Goal: Download file/media

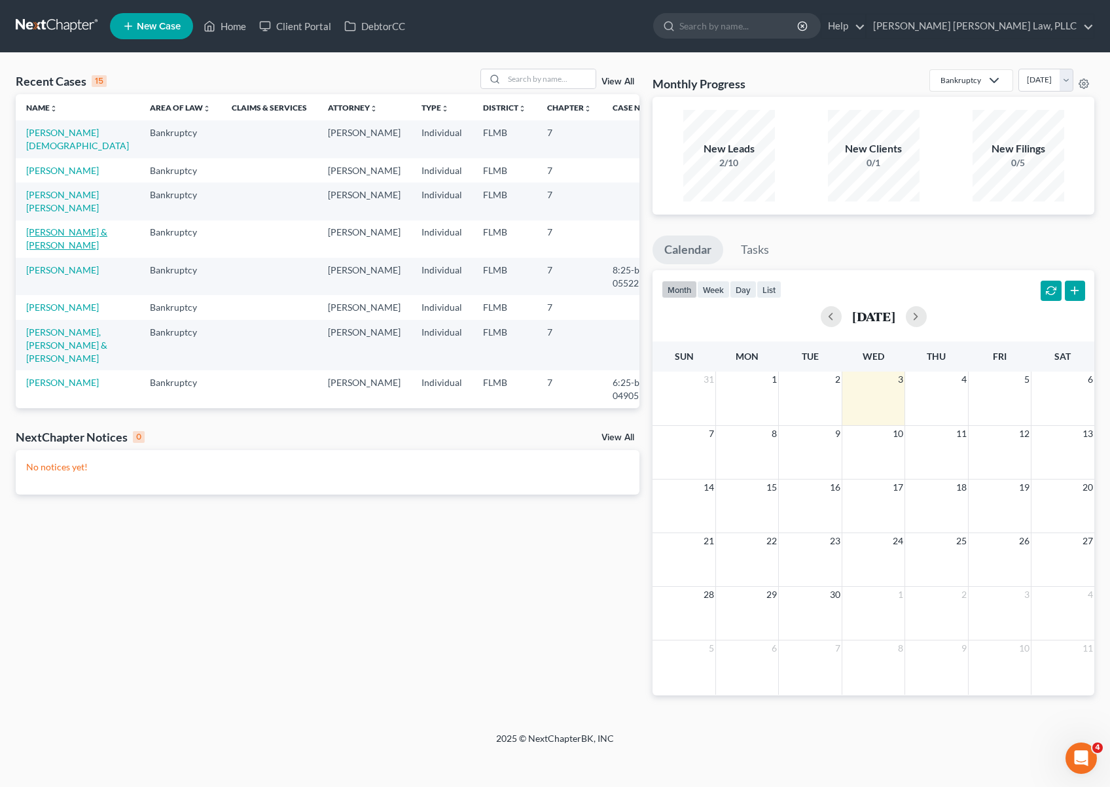
click at [60, 226] on link "[PERSON_NAME] & [PERSON_NAME]" at bounding box center [66, 238] width 81 height 24
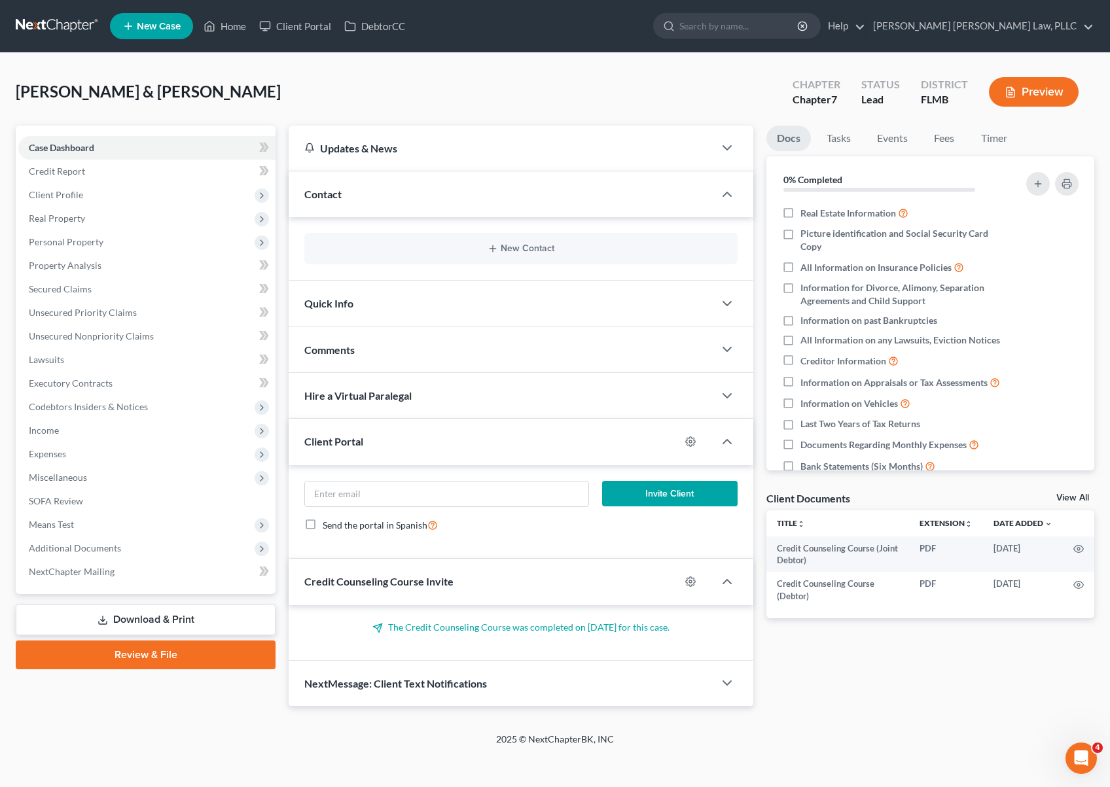
click at [156, 620] on link "Download & Print" at bounding box center [146, 620] width 260 height 31
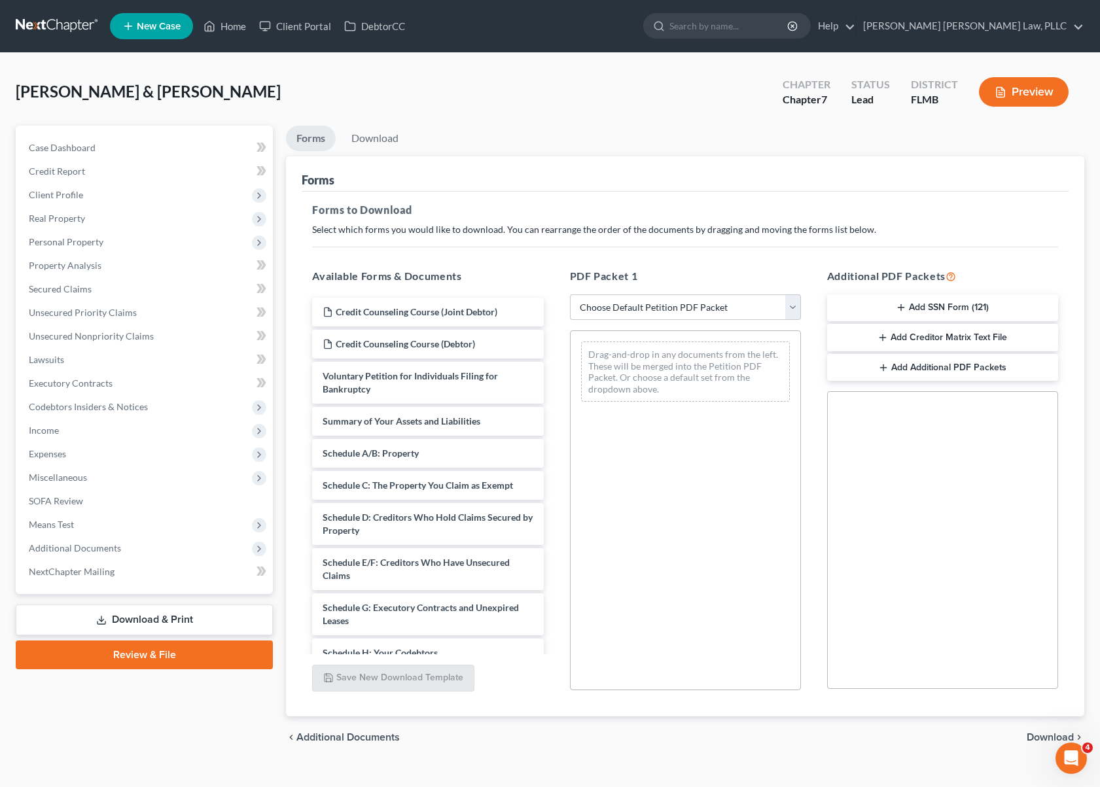
click at [660, 323] on div "PDF Packet 1 Choose Default Petition PDF Packet Complete Bankruptcy Petition (a…" at bounding box center [685, 480] width 257 height 444
select select "3"
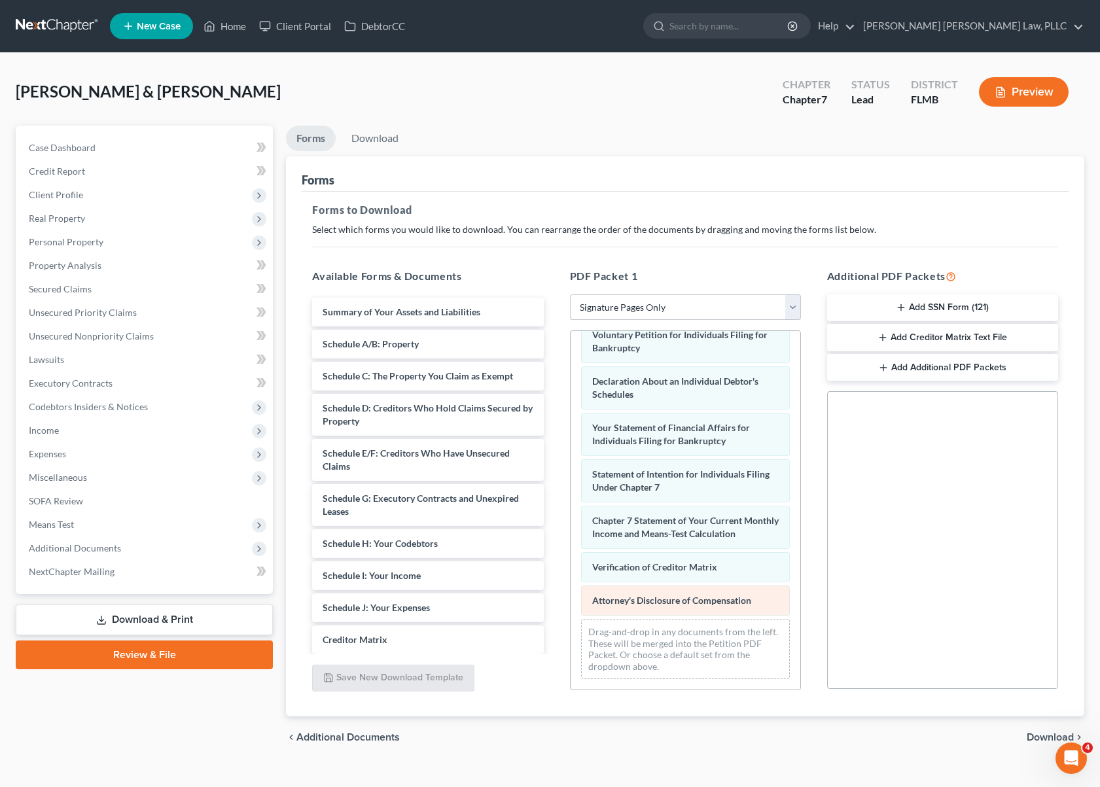
scroll to position [21, 0]
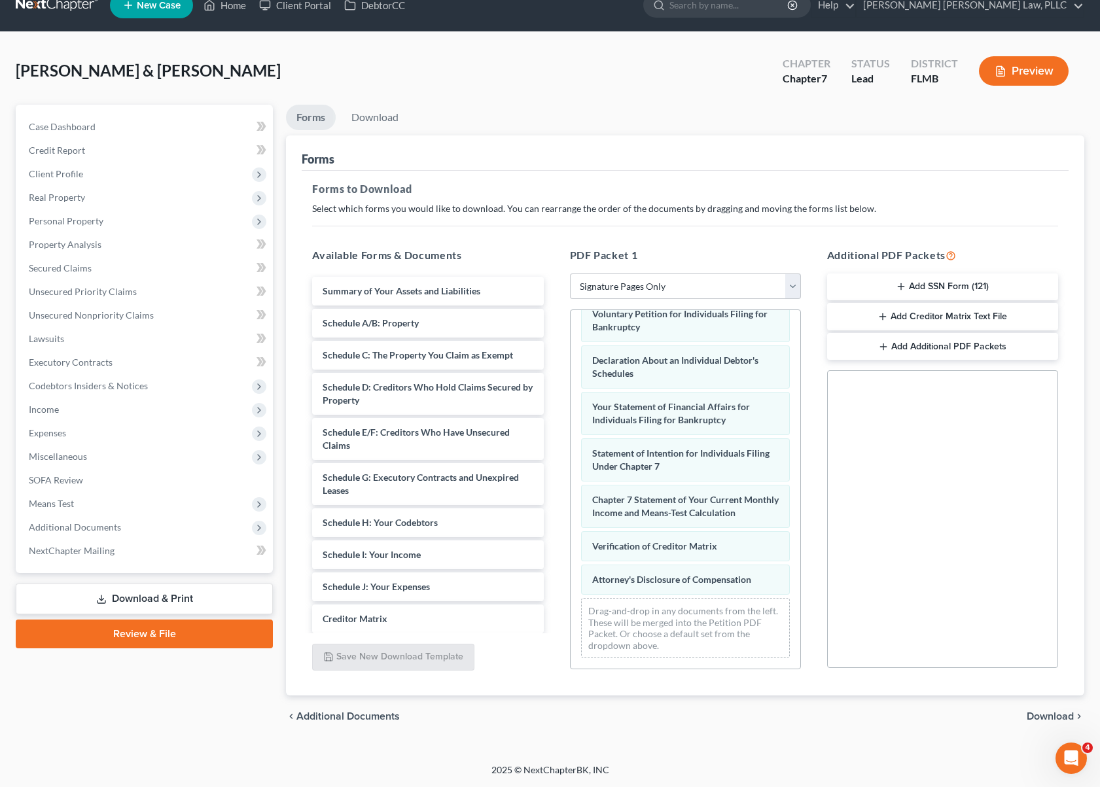
click at [904, 283] on icon "button" at bounding box center [901, 286] width 10 height 10
click at [1063, 730] on div "chevron_left Additional Documents Download chevron_right" at bounding box center [685, 717] width 798 height 42
click at [1062, 722] on span "Download" at bounding box center [1050, 716] width 47 height 10
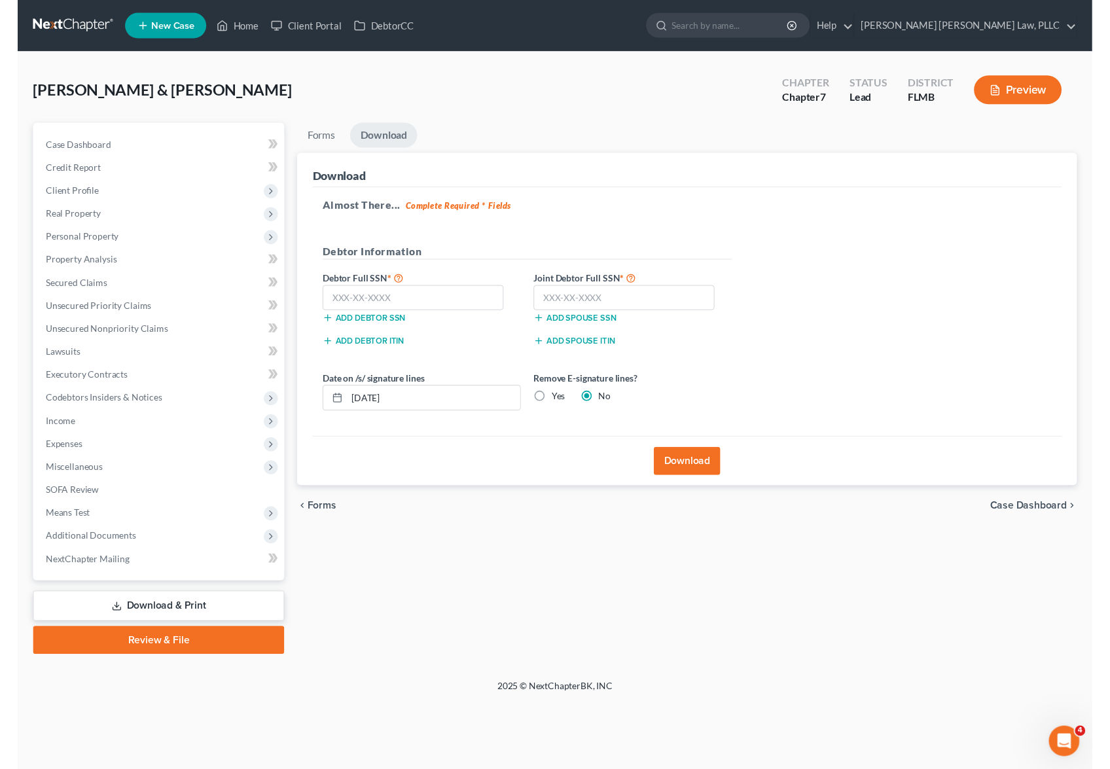
scroll to position [0, 0]
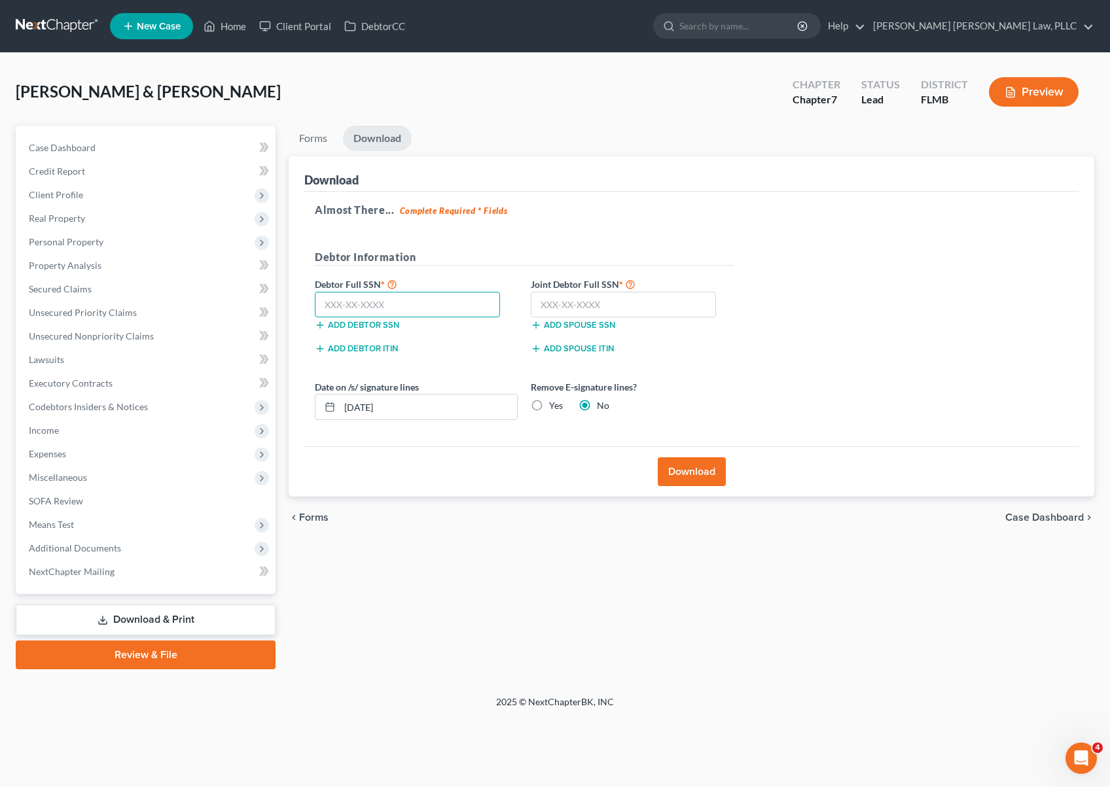
click at [476, 300] on input "text" at bounding box center [407, 305] width 185 height 26
click at [549, 412] on label "Yes" at bounding box center [556, 405] width 14 height 13
click at [554, 408] on input "Yes" at bounding box center [558, 403] width 9 height 9
radio input "true"
radio input "false"
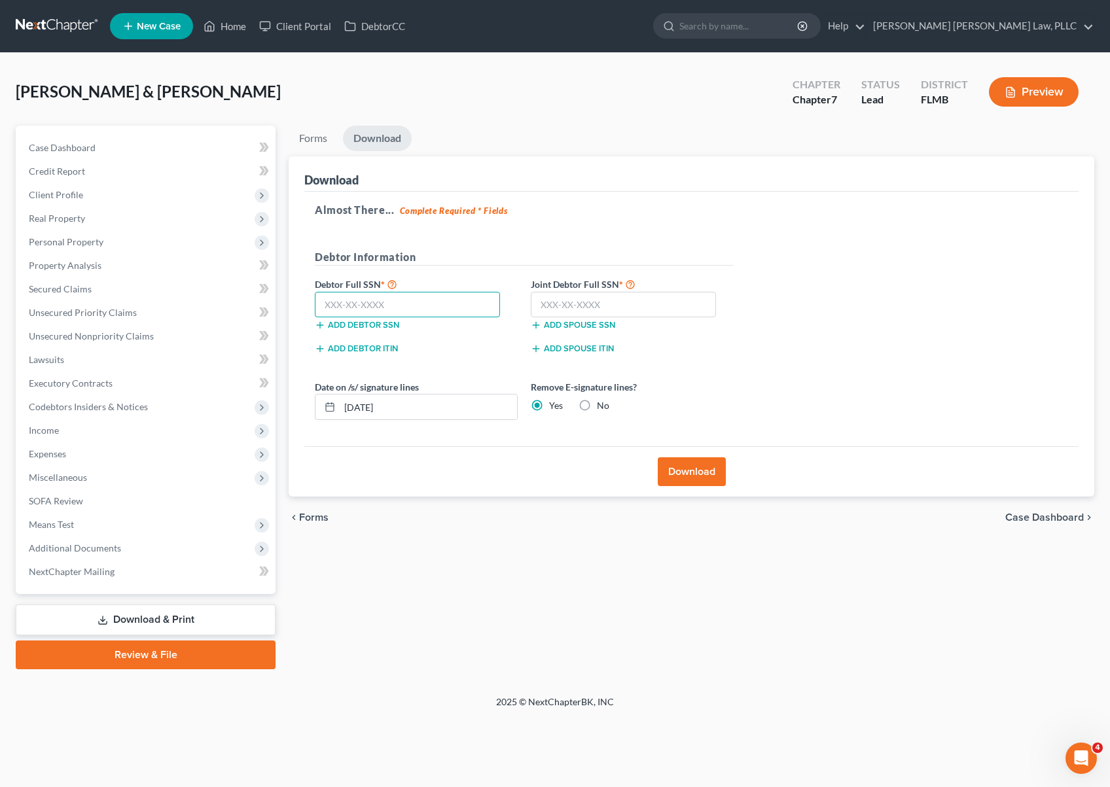
click at [421, 303] on input "text" at bounding box center [407, 305] width 185 height 26
click at [347, 309] on input "text" at bounding box center [407, 305] width 185 height 26
type input "155-60-9615"
click at [564, 300] on input "text" at bounding box center [623, 305] width 185 height 26
type input "584-87-1925"
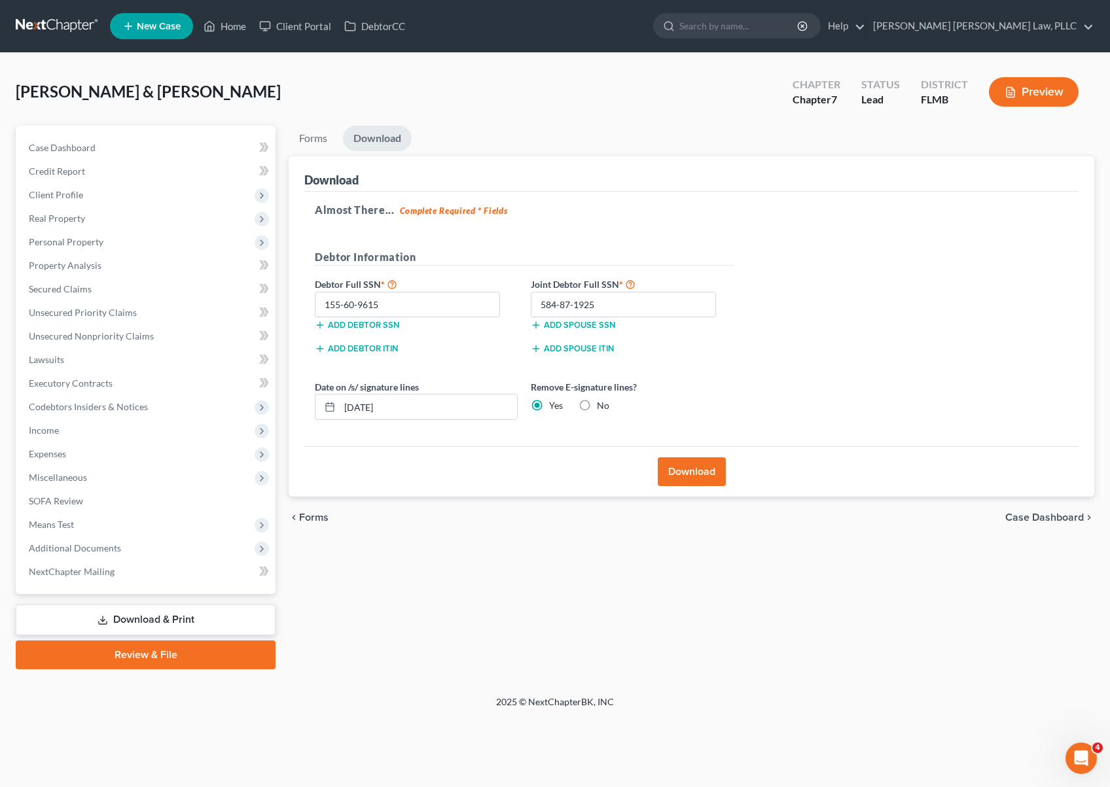
click at [698, 478] on button "Download" at bounding box center [692, 471] width 68 height 29
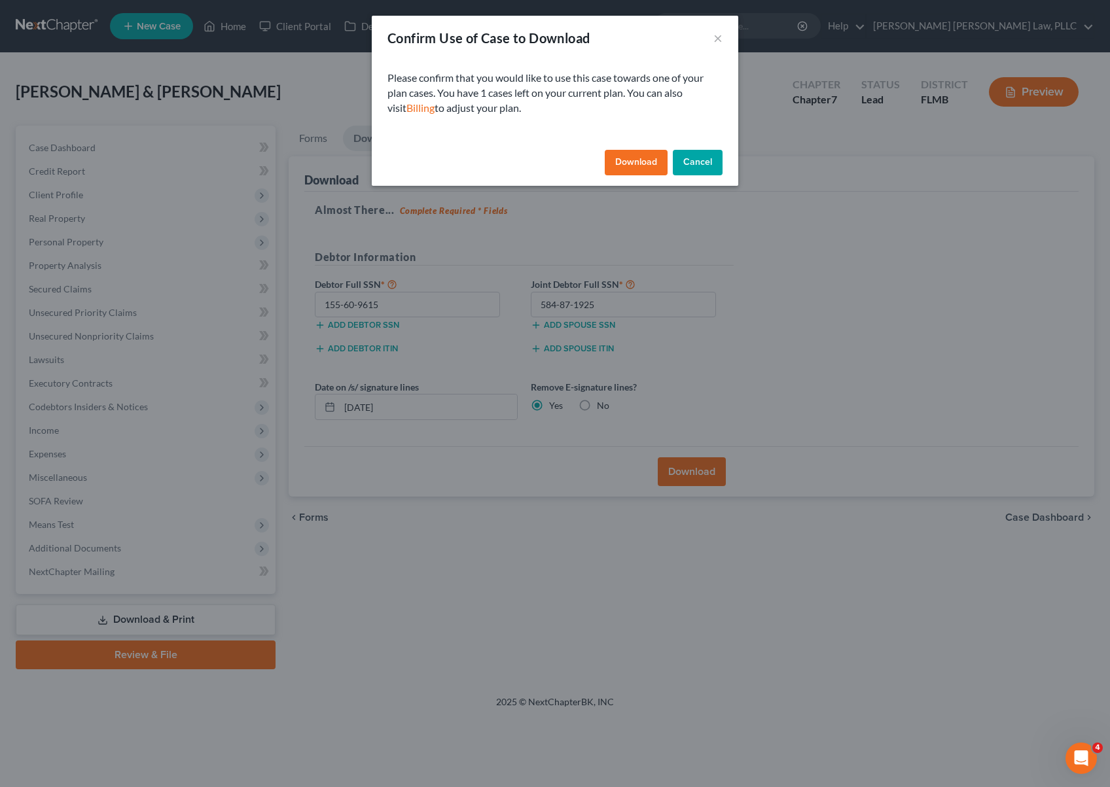
click at [630, 162] on button "Download" at bounding box center [636, 163] width 63 height 26
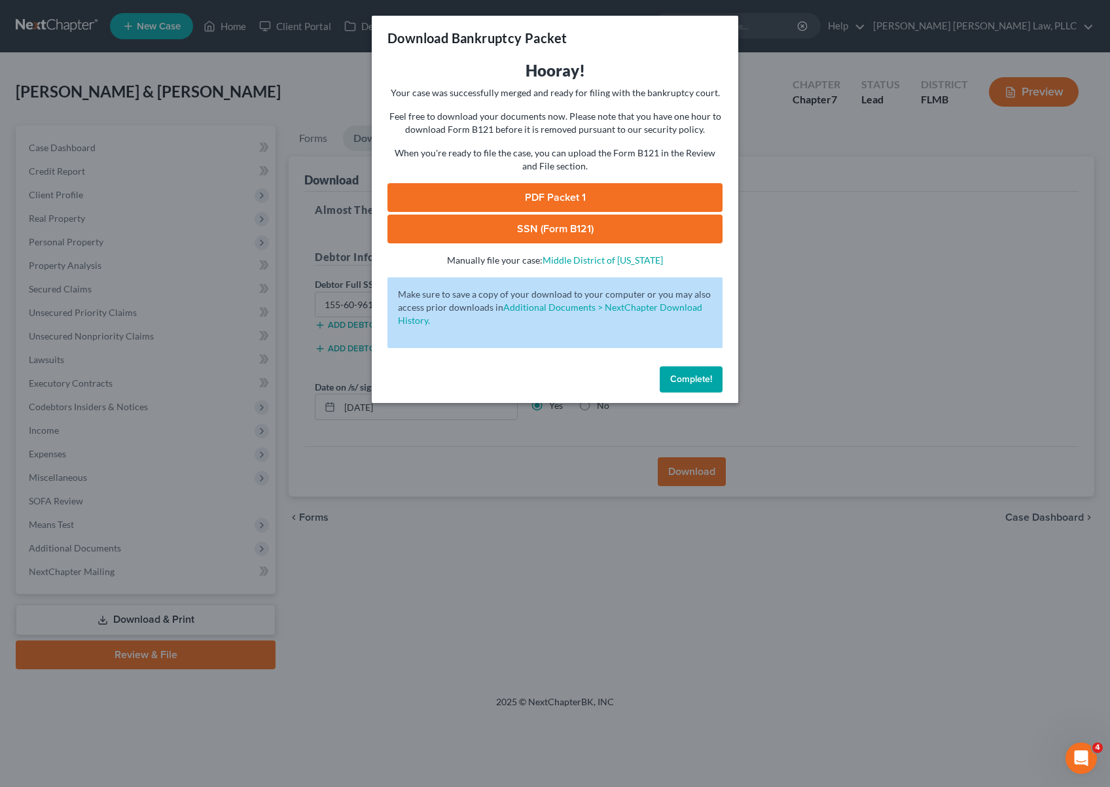
click at [584, 202] on link "PDF Packet 1" at bounding box center [554, 197] width 335 height 29
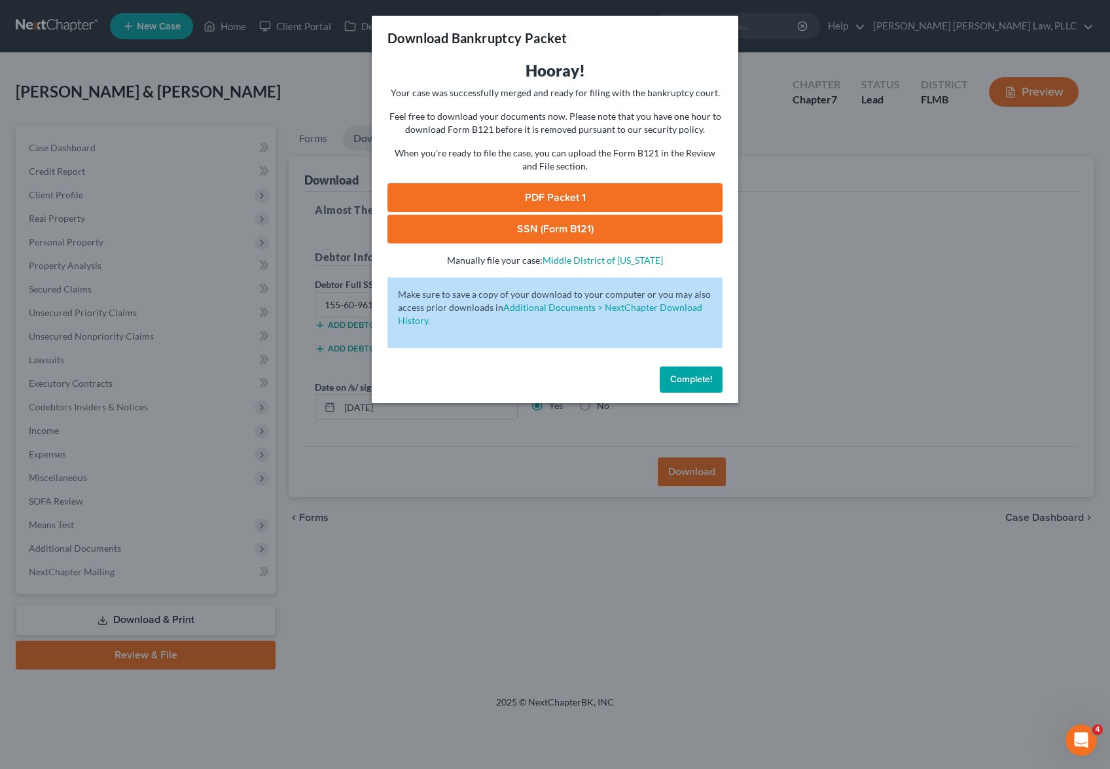
click at [584, 222] on link "SSN (Form B121)" at bounding box center [554, 229] width 335 height 29
